Goal: Task Accomplishment & Management: Use online tool/utility

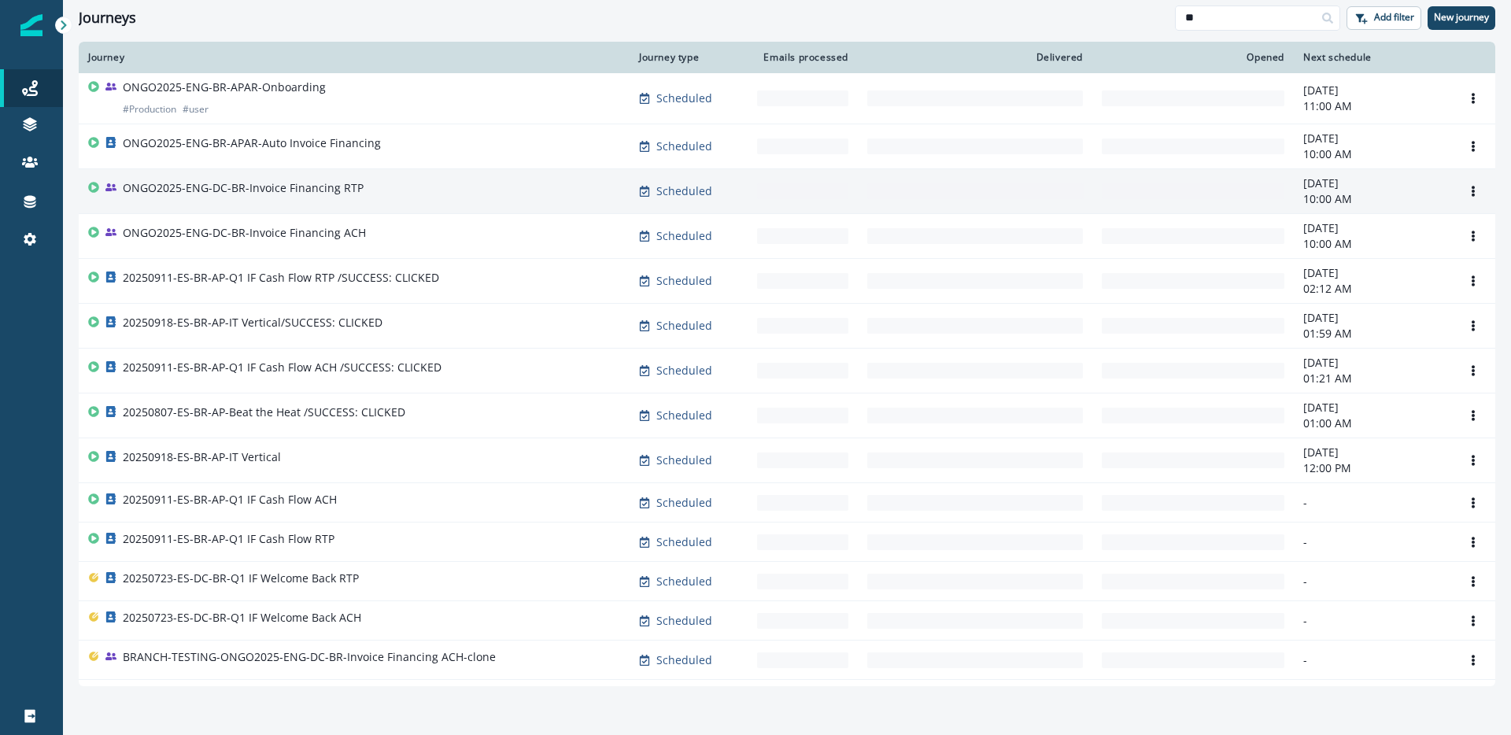
click at [463, 183] on div "ONGO2025-ENG-DC-BR-Invoice Financing RTP" at bounding box center [354, 191] width 532 height 22
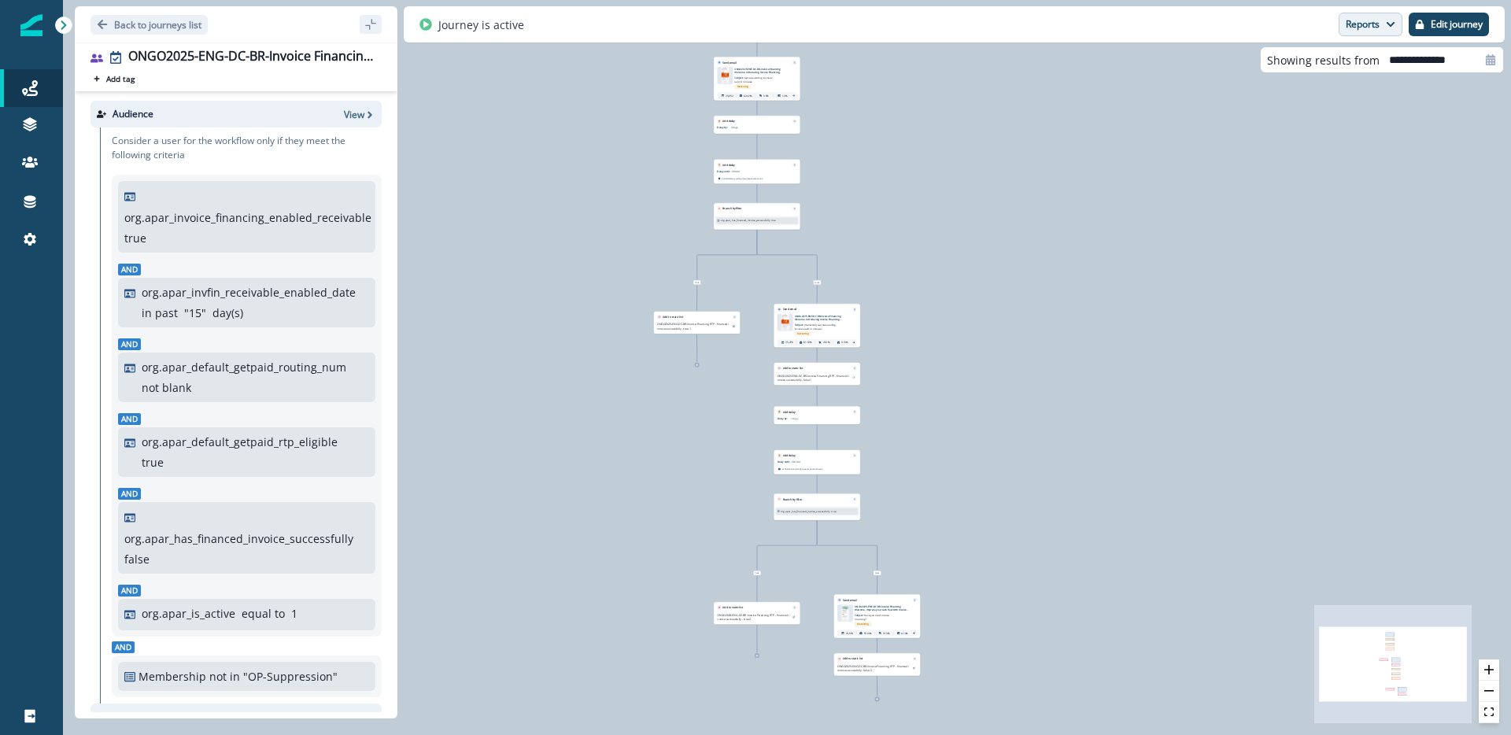
click at [1389, 32] on button "Reports" at bounding box center [1371, 25] width 64 height 24
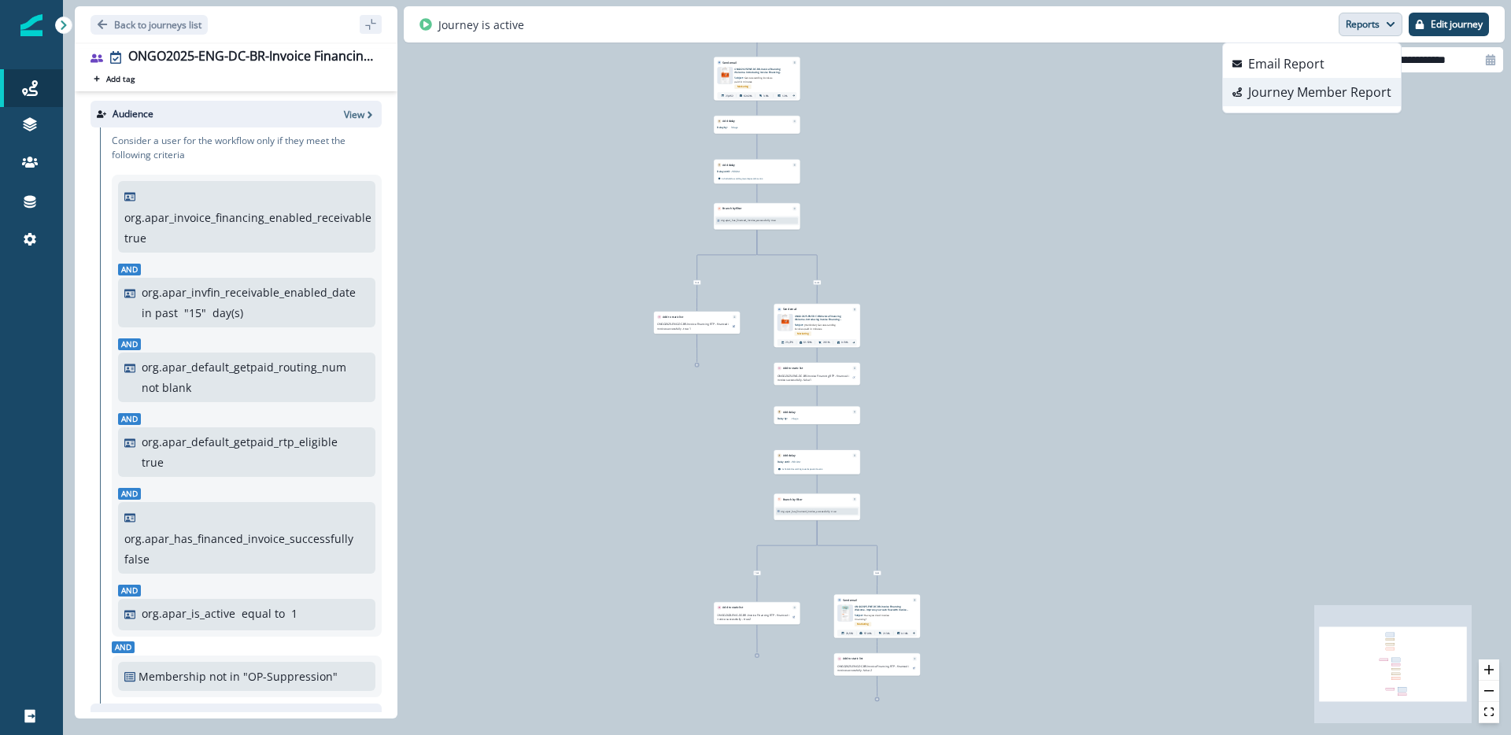
click at [1350, 94] on p "Journey Member Report" at bounding box center [1319, 92] width 143 height 19
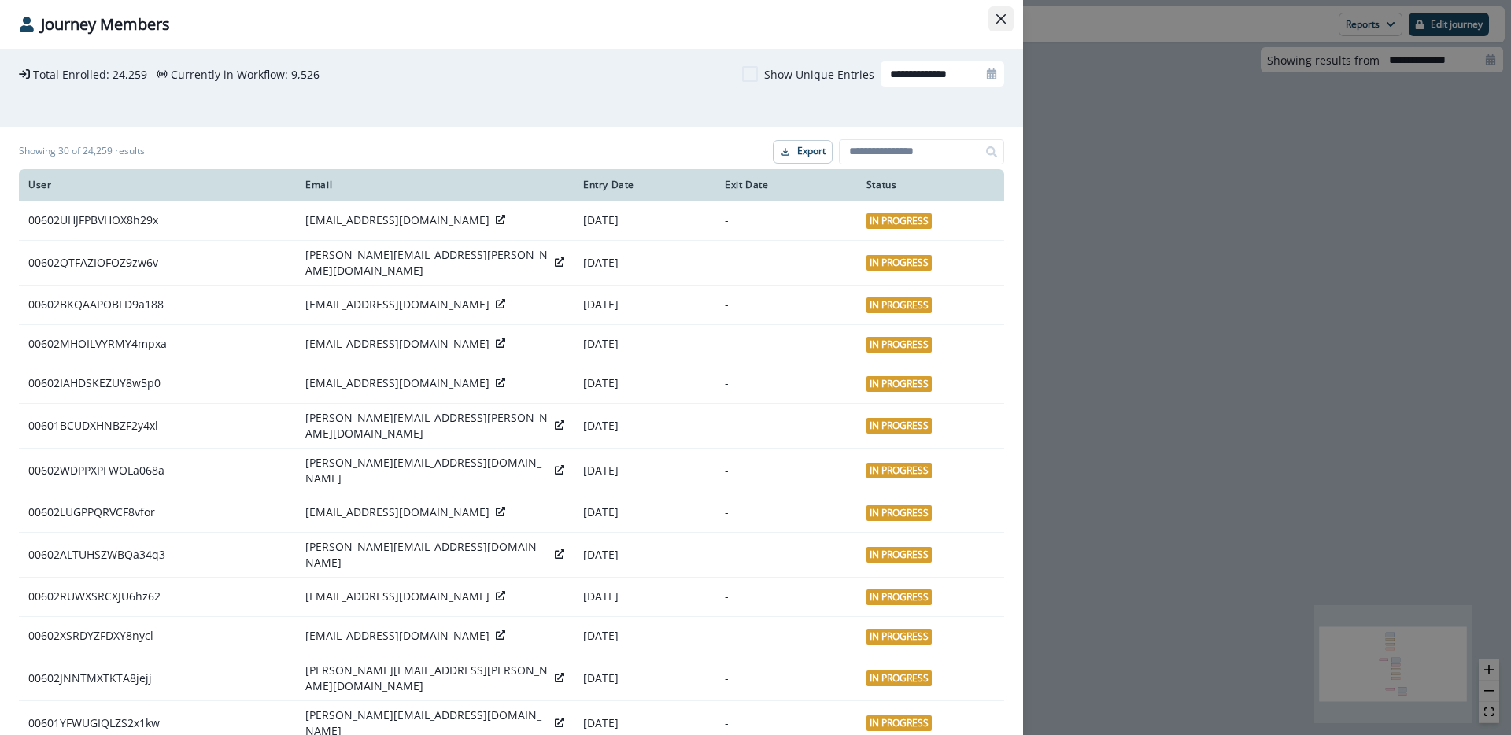
click at [1001, 25] on button "Close" at bounding box center [1000, 18] width 25 height 25
